Goal: Task Accomplishment & Management: Manage account settings

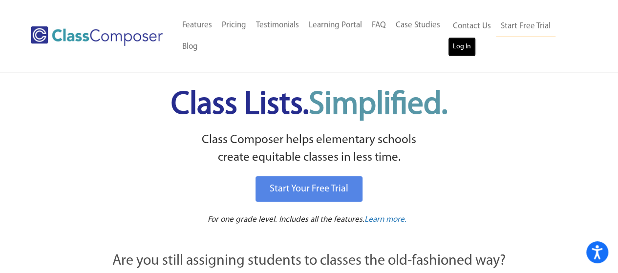
click at [467, 39] on link "Log In" at bounding box center [462, 47] width 28 height 20
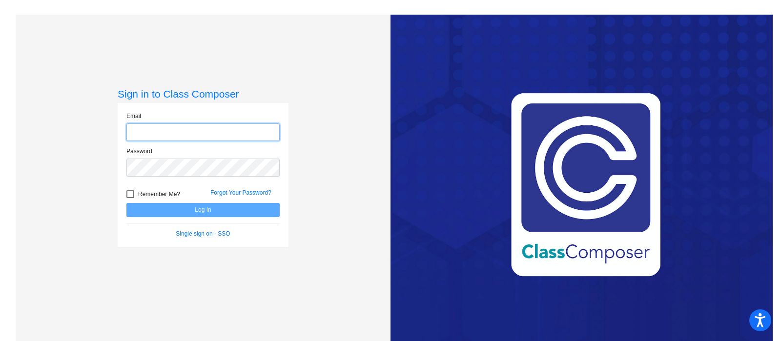
type input "[PERSON_NAME][EMAIL_ADDRESS][DOMAIN_NAME]"
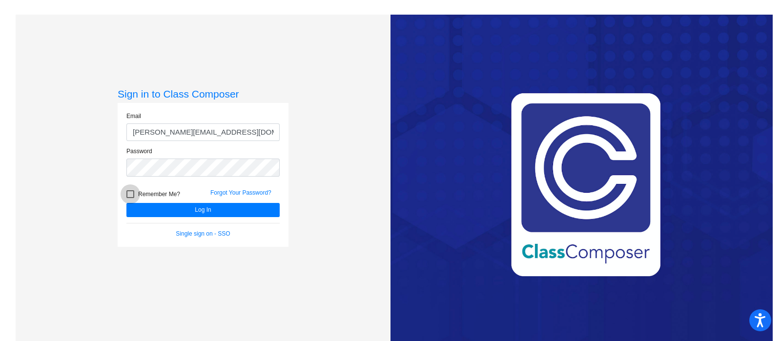
click at [132, 196] on div at bounding box center [130, 194] width 8 height 8
click at [130, 198] on input "Remember Me?" at bounding box center [130, 198] width 0 height 0
checkbox input "true"
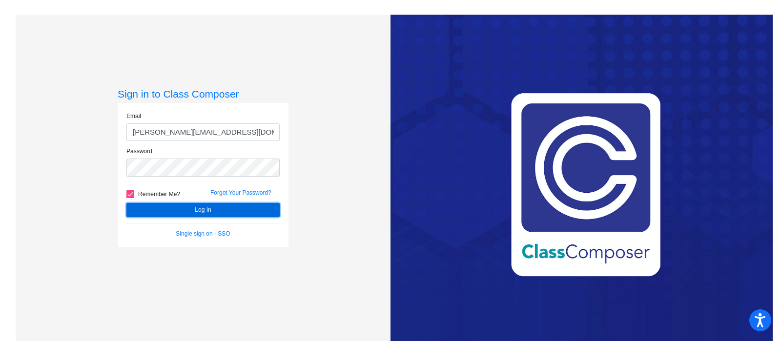
click at [166, 203] on button "Log In" at bounding box center [202, 210] width 153 height 14
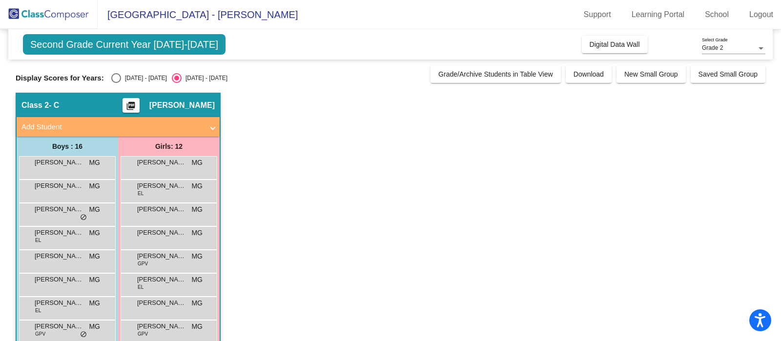
drag, startPoint x: 779, startPoint y: 148, endPoint x: 609, endPoint y: 256, distance: 201.5
click at [609, 256] on app-classroom "Class 2 - C picture_as_pdf Mary Gabelman Add Student First Name Last Name Stude…" at bounding box center [391, 320] width 750 height 454
click at [114, 79] on div "Select an option" at bounding box center [116, 78] width 10 height 10
click at [116, 83] on input "2024 - 2025" at bounding box center [116, 83] width 0 height 0
radio input "true"
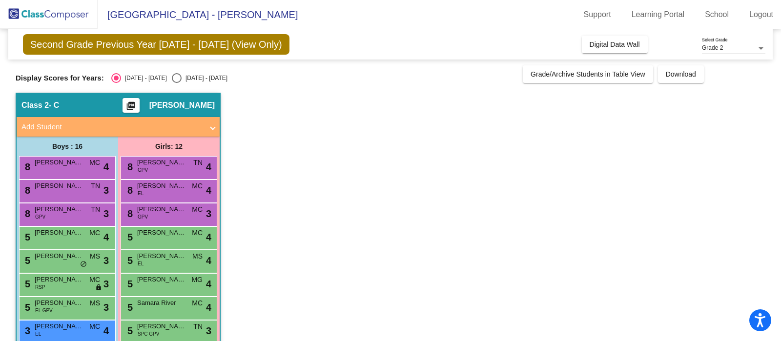
click at [231, 208] on app-classroom "Class 2 - C picture_as_pdf Mary Gabelman Add Student First Name Last Name Stude…" at bounding box center [391, 320] width 750 height 454
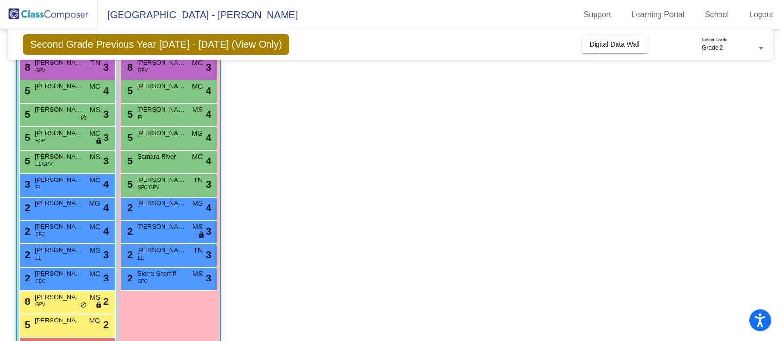
scroll to position [171, 0]
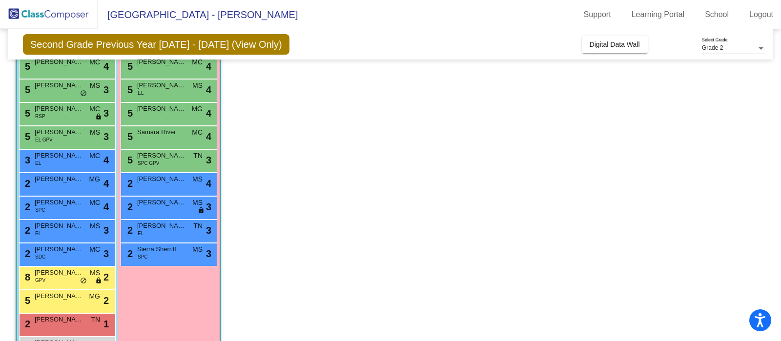
drag, startPoint x: 244, startPoint y: 244, endPoint x: 244, endPoint y: 282, distance: 38.1
click at [244, 282] on app-classroom "Class 2 - C picture_as_pdf Mary Gabelman Add Student First Name Last Name Stude…" at bounding box center [391, 149] width 750 height 454
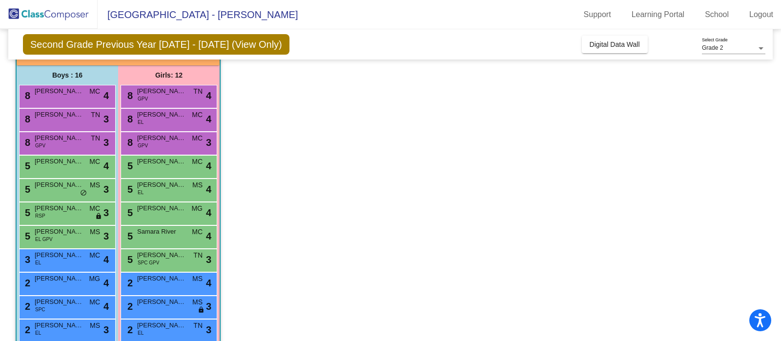
scroll to position [66, 0]
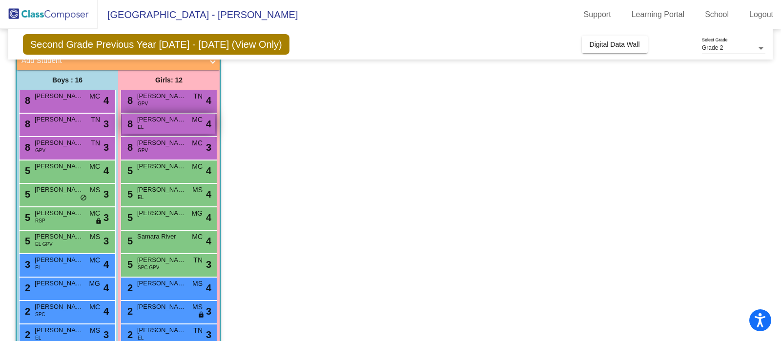
click at [167, 128] on div "8 Reva Manandhar EL MC lock do_not_disturb_alt 4" at bounding box center [168, 124] width 93 height 20
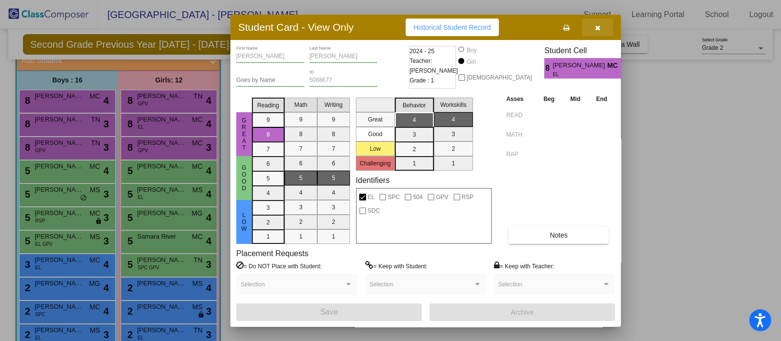
click at [598, 25] on icon "button" at bounding box center [597, 27] width 5 height 7
